Goal: Check status: Check status

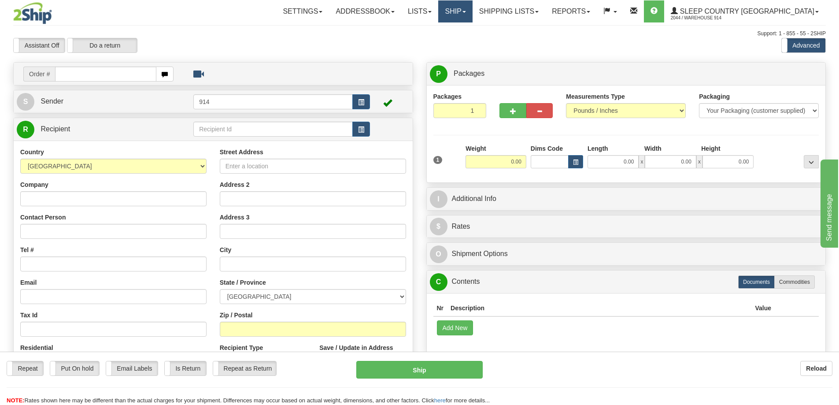
click at [472, 7] on link "Ship" at bounding box center [455, 11] width 34 height 22
click at [463, 40] on span "OnHold / Order Queue" at bounding box center [432, 42] width 62 height 7
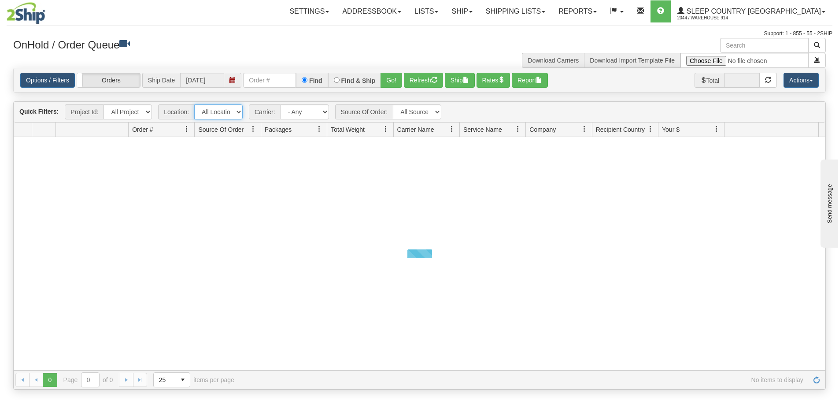
click at [220, 113] on select "All Locations 914 9009 CASPC END SLE BEDDN ZINUC" at bounding box center [218, 111] width 48 height 15
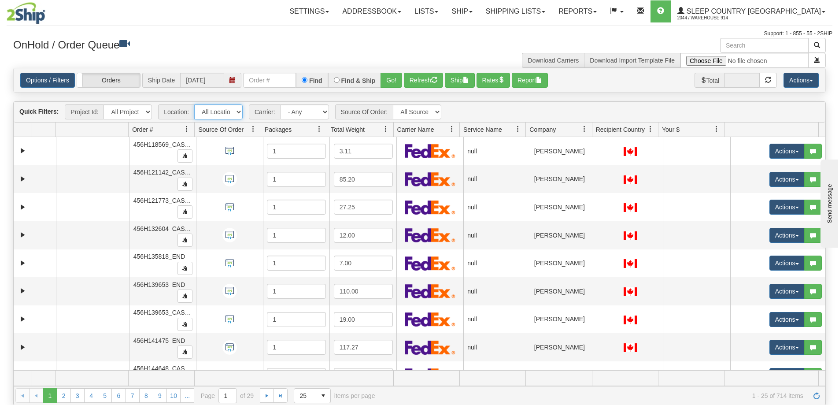
select select "7603"
click at [194, 104] on select "All Locations 914 9009 CASPC END SLE BEDDN ZINUC" at bounding box center [218, 111] width 48 height 15
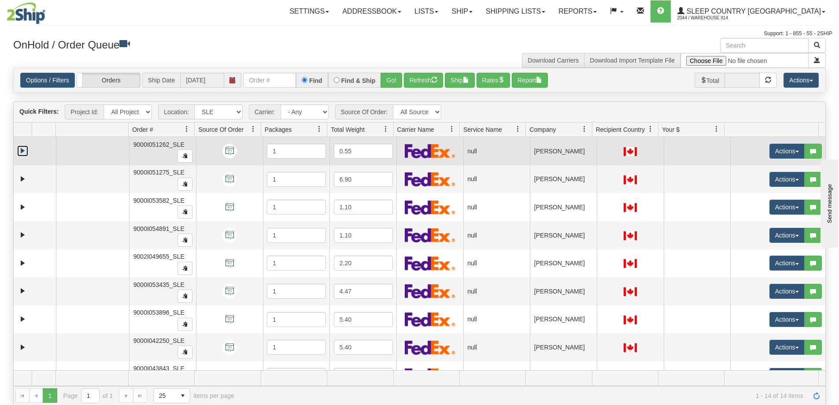
click at [23, 148] on link "Expand" at bounding box center [22, 150] width 11 height 11
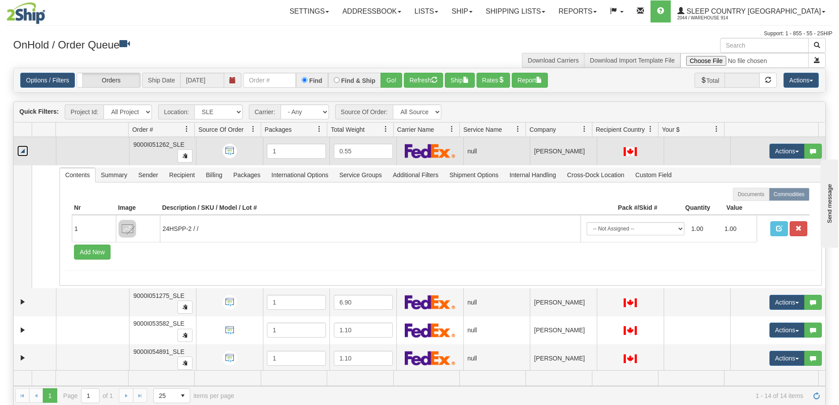
click at [23, 148] on link "Collapse" at bounding box center [22, 150] width 11 height 11
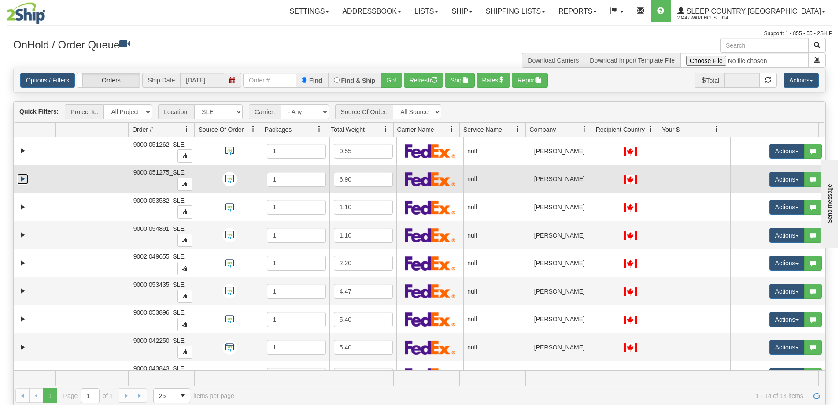
click at [24, 178] on link "Expand" at bounding box center [22, 179] width 11 height 11
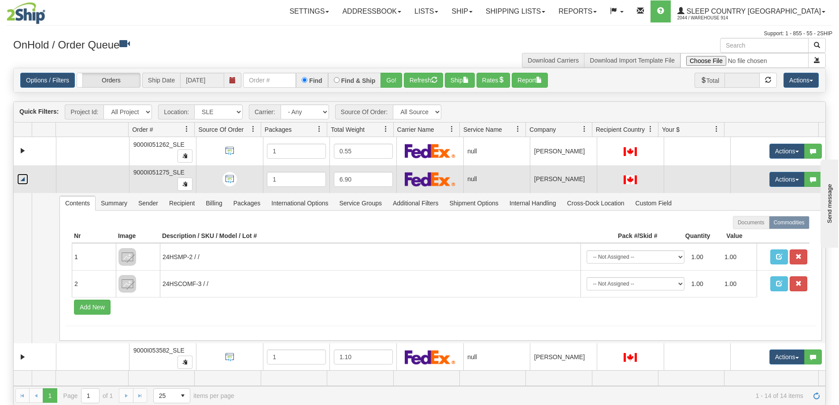
click at [24, 178] on link "Collapse" at bounding box center [22, 179] width 11 height 11
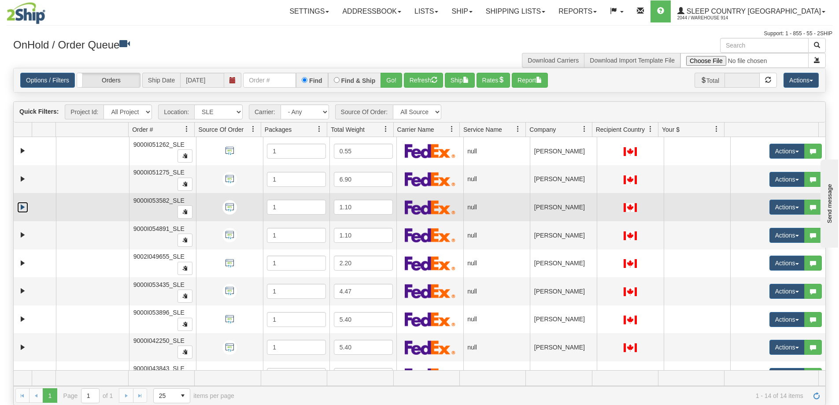
click at [20, 207] on link "Expand" at bounding box center [22, 207] width 11 height 11
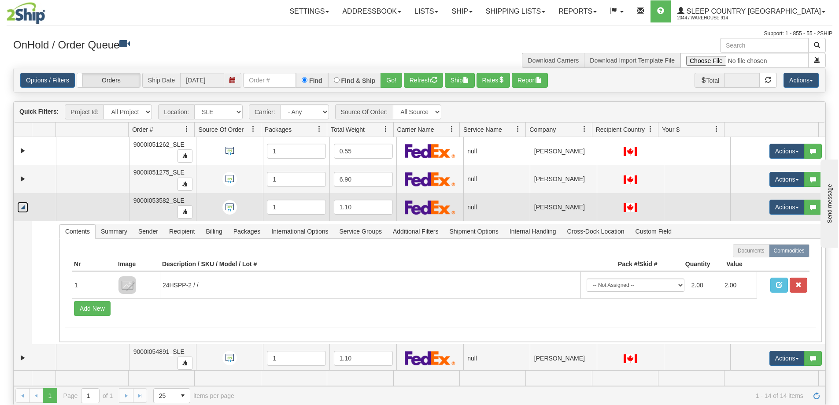
click at [22, 207] on link "Collapse" at bounding box center [22, 207] width 11 height 11
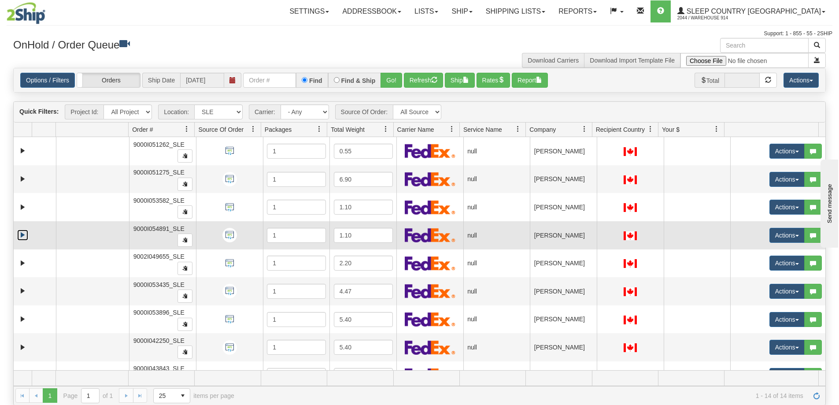
click at [22, 234] on link "Expand" at bounding box center [22, 235] width 11 height 11
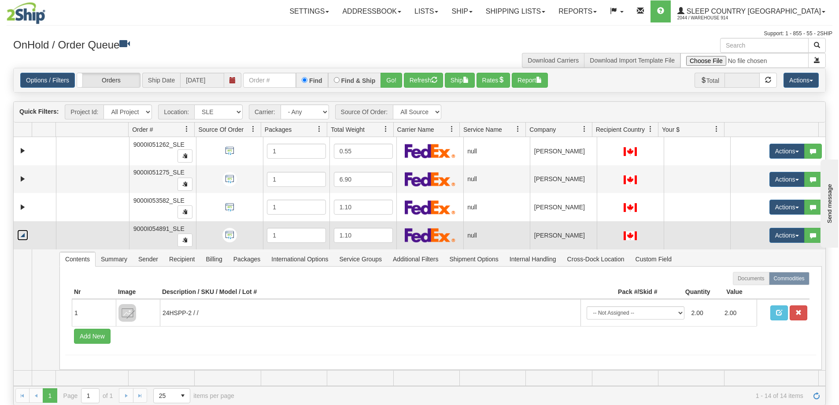
click at [22, 234] on link "Collapse" at bounding box center [22, 235] width 11 height 11
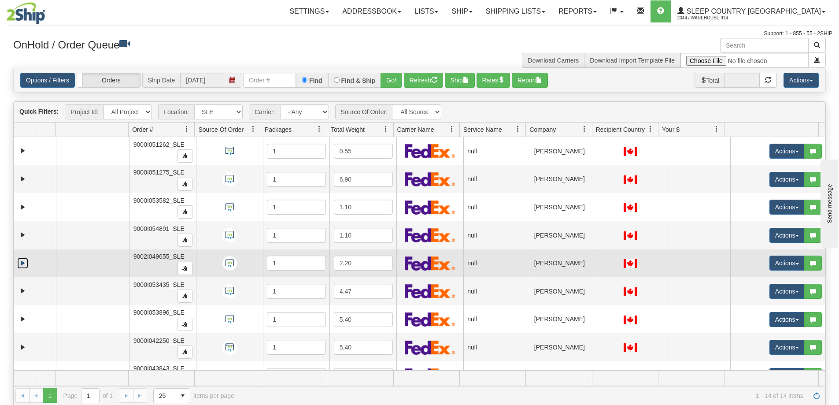
click at [21, 263] on link "Expand" at bounding box center [22, 263] width 11 height 11
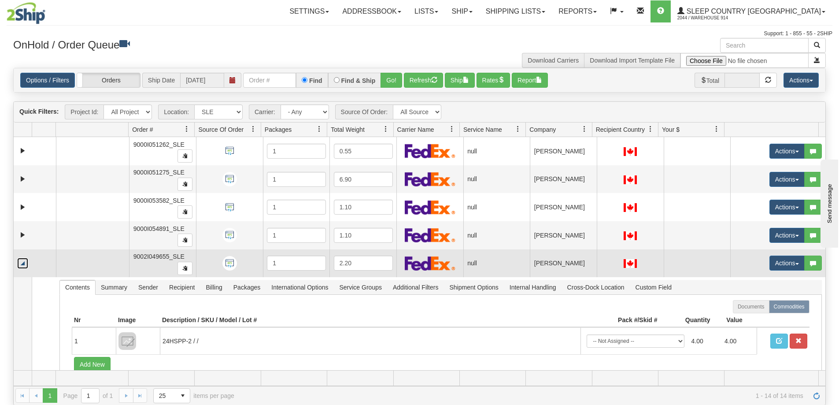
click at [22, 262] on link "Collapse" at bounding box center [22, 263] width 11 height 11
